Goal: Navigation & Orientation: Find specific page/section

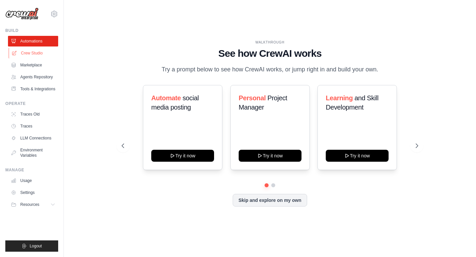
click at [31, 53] on link "Crew Studio" at bounding box center [34, 53] width 50 height 11
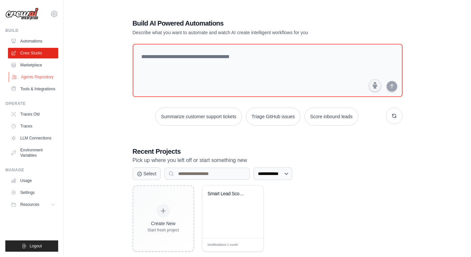
click at [29, 79] on link "Agents Repository" at bounding box center [34, 77] width 50 height 11
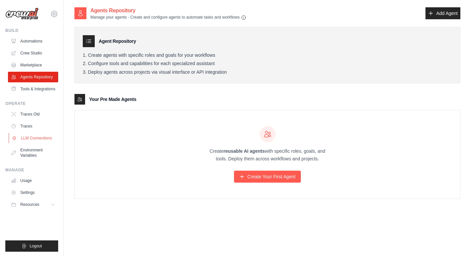
click at [36, 139] on link "LLM Connections" at bounding box center [34, 138] width 50 height 11
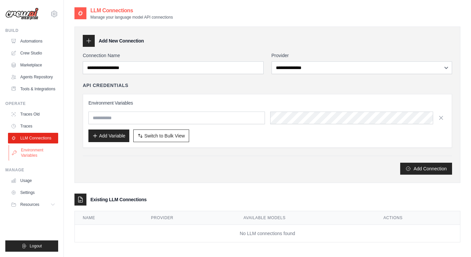
click at [34, 153] on link "Environment Variables" at bounding box center [34, 153] width 50 height 16
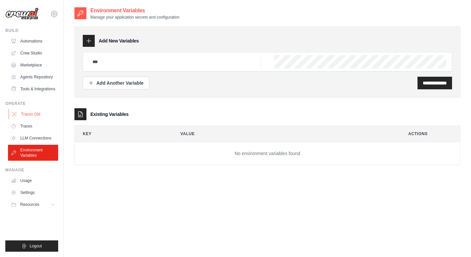
click at [30, 116] on link "Traces Old" at bounding box center [34, 114] width 50 height 11
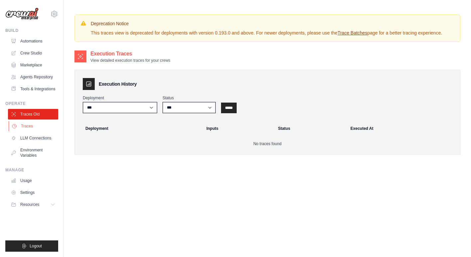
click at [27, 126] on link "Traces" at bounding box center [34, 126] width 50 height 11
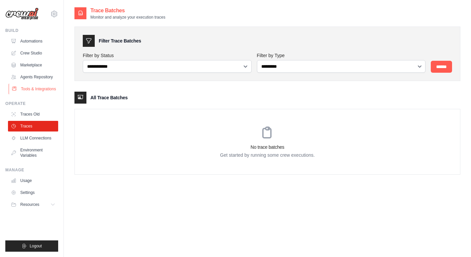
click at [29, 86] on link "Tools & Integrations" at bounding box center [34, 89] width 50 height 11
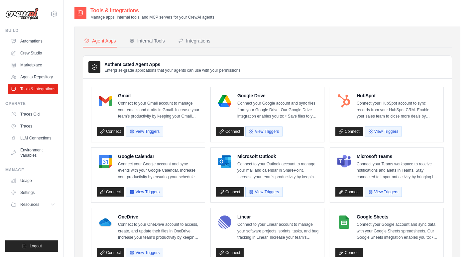
click at [31, 39] on link "Automations" at bounding box center [33, 41] width 50 height 11
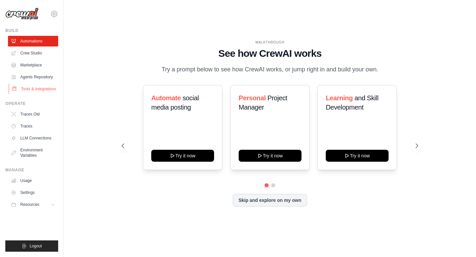
click at [30, 88] on link "Tools & Integrations" at bounding box center [34, 89] width 50 height 11
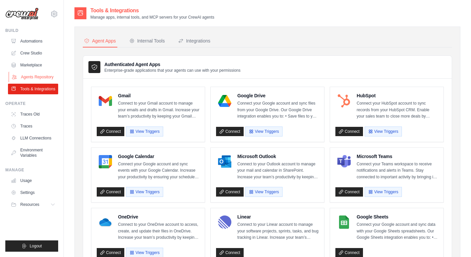
click at [26, 80] on link "Agents Repository" at bounding box center [34, 77] width 50 height 11
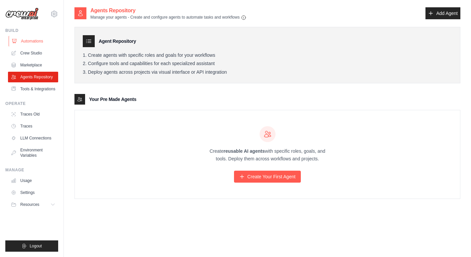
click at [34, 41] on link "Automations" at bounding box center [34, 41] width 50 height 11
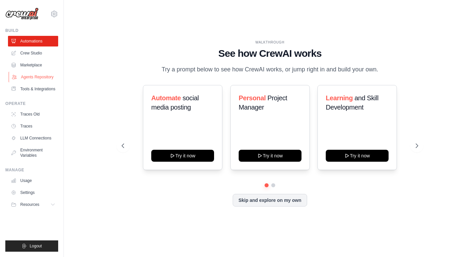
click at [28, 76] on link "Agents Repository" at bounding box center [34, 77] width 50 height 11
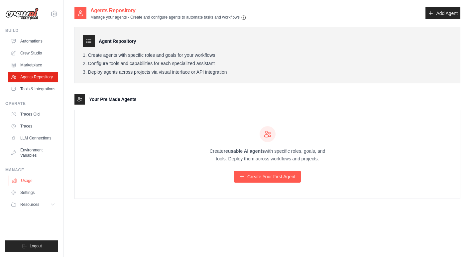
click at [27, 180] on link "Usage" at bounding box center [34, 180] width 50 height 11
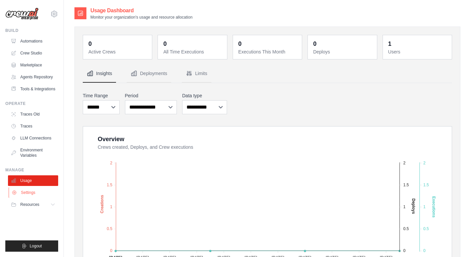
click at [27, 195] on link "Settings" at bounding box center [34, 192] width 50 height 11
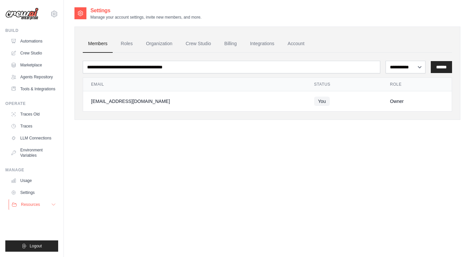
click at [28, 207] on span "Resources" at bounding box center [30, 204] width 19 height 5
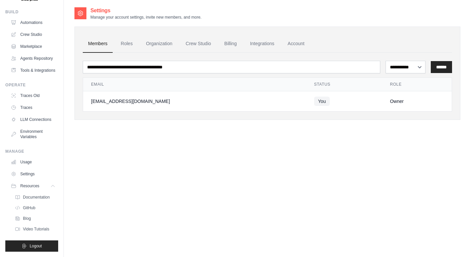
scroll to position [35, 0]
click at [39, 231] on span "Video Tutorials" at bounding box center [37, 229] width 26 height 5
